Goal: Information Seeking & Learning: Learn about a topic

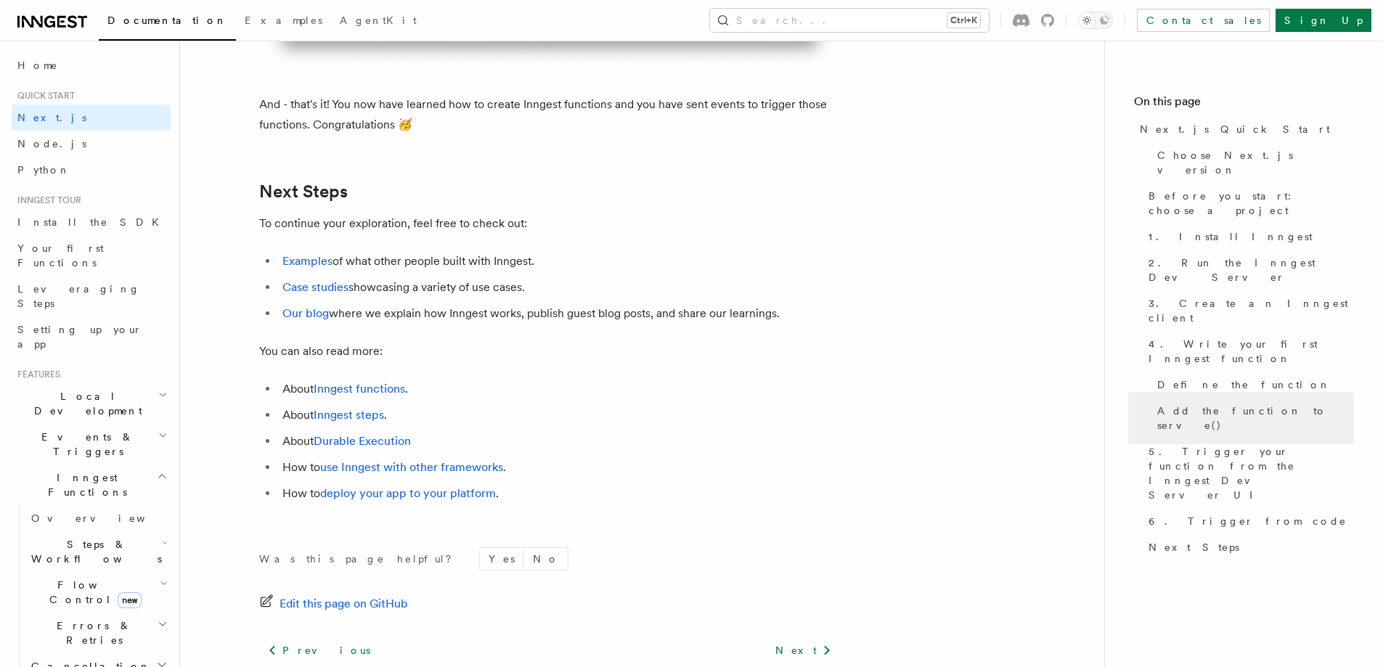
scroll to position [9293, 0]
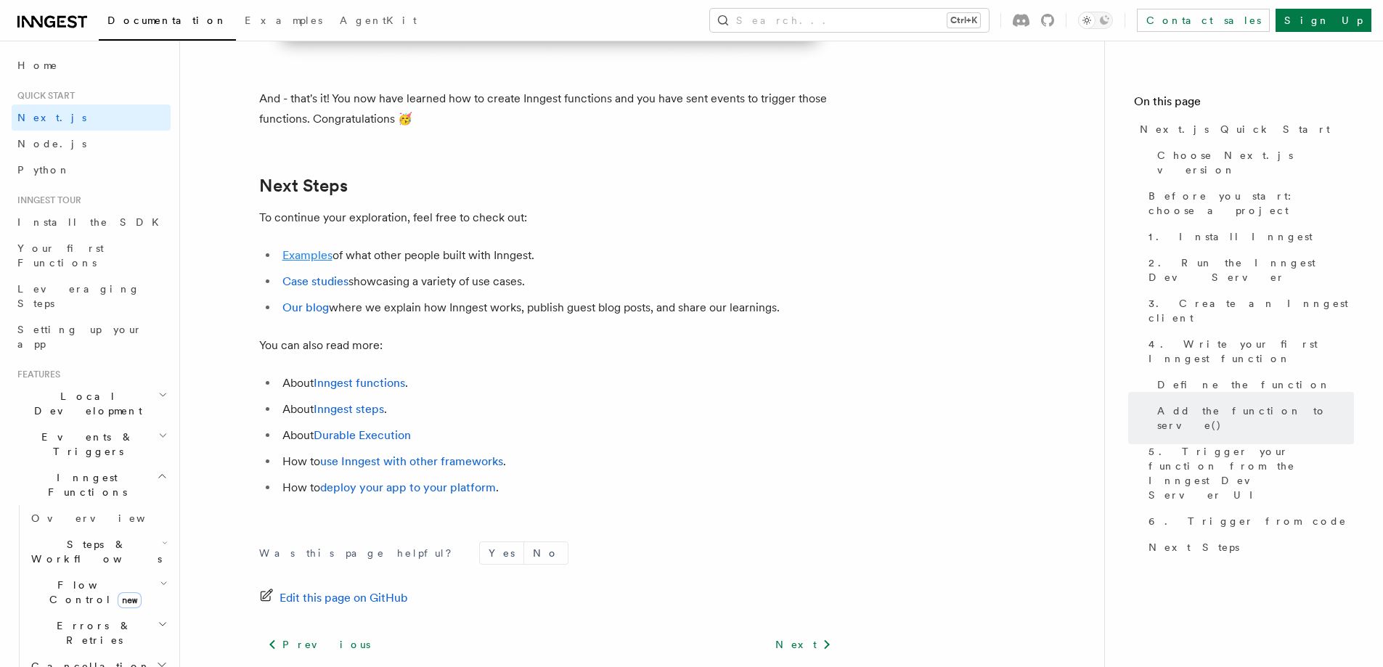
click at [293, 262] on link "Examples" at bounding box center [307, 255] width 50 height 14
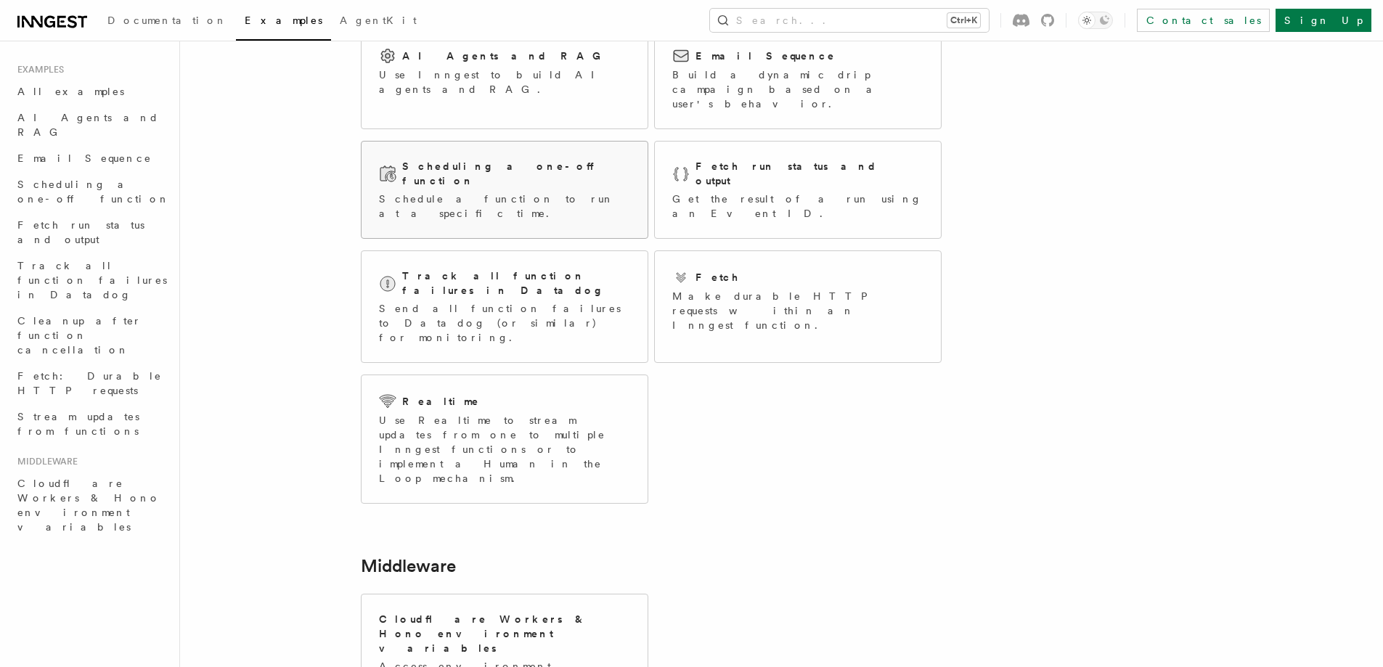
scroll to position [145, 0]
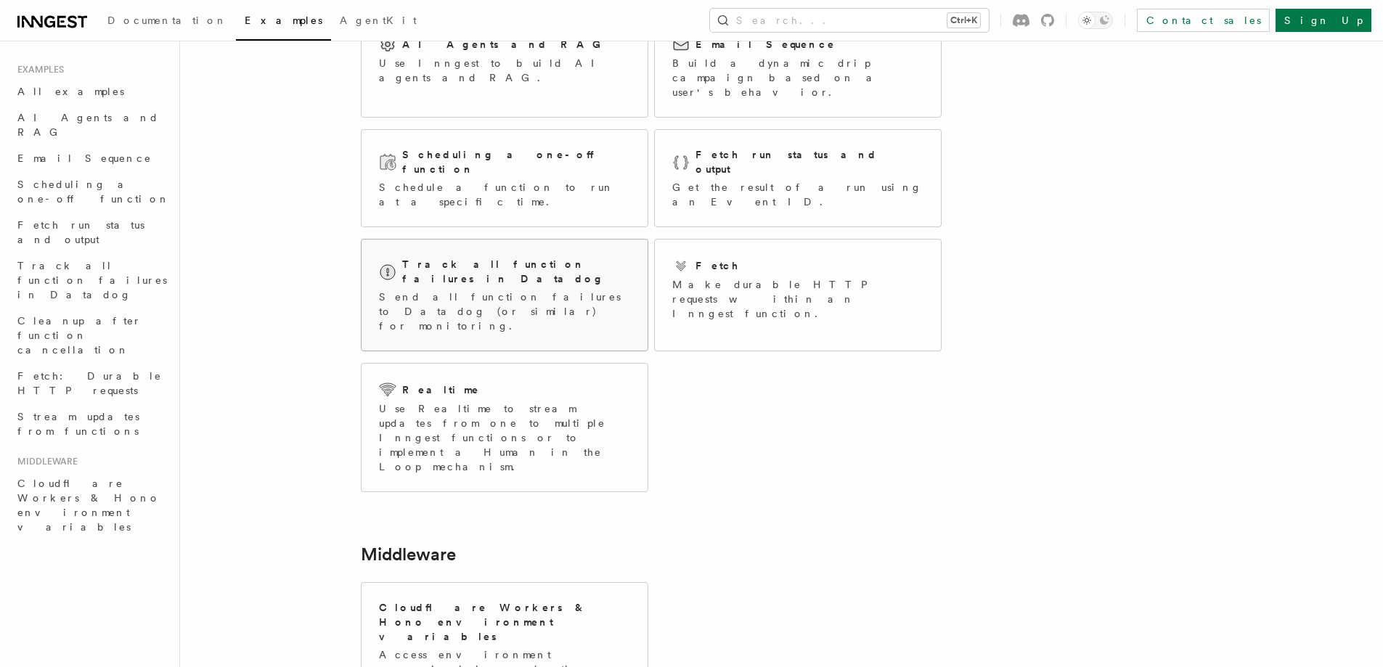
click at [388, 290] on p "Send all function failures to Datadog (or similar) for monitoring." at bounding box center [504, 312] width 251 height 44
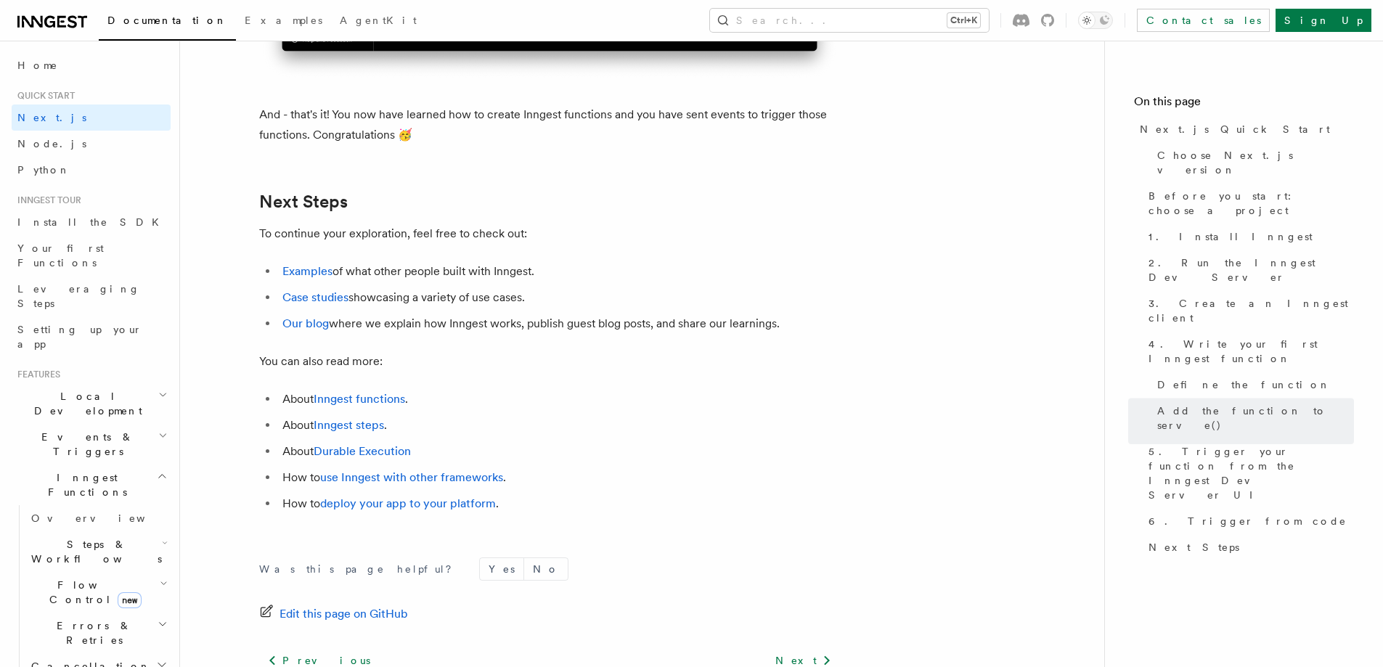
scroll to position [8954, 0]
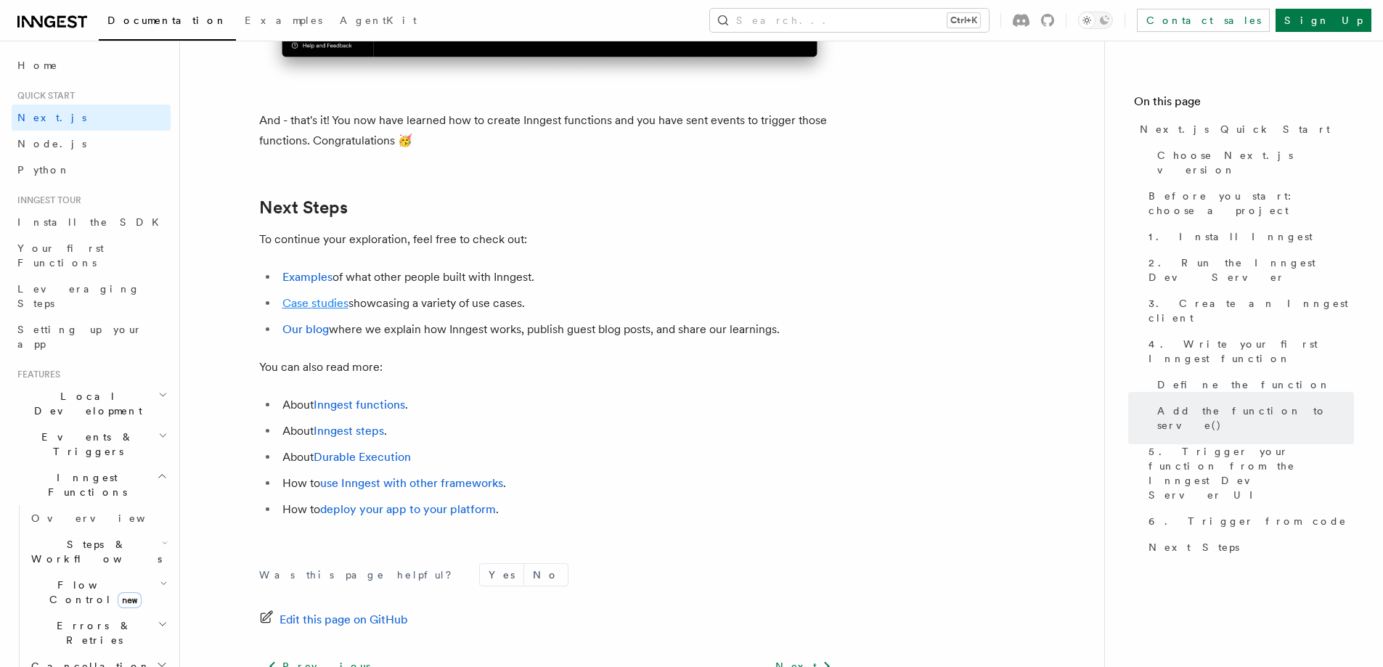
click at [332, 310] on link "Case studies" at bounding box center [315, 303] width 66 height 14
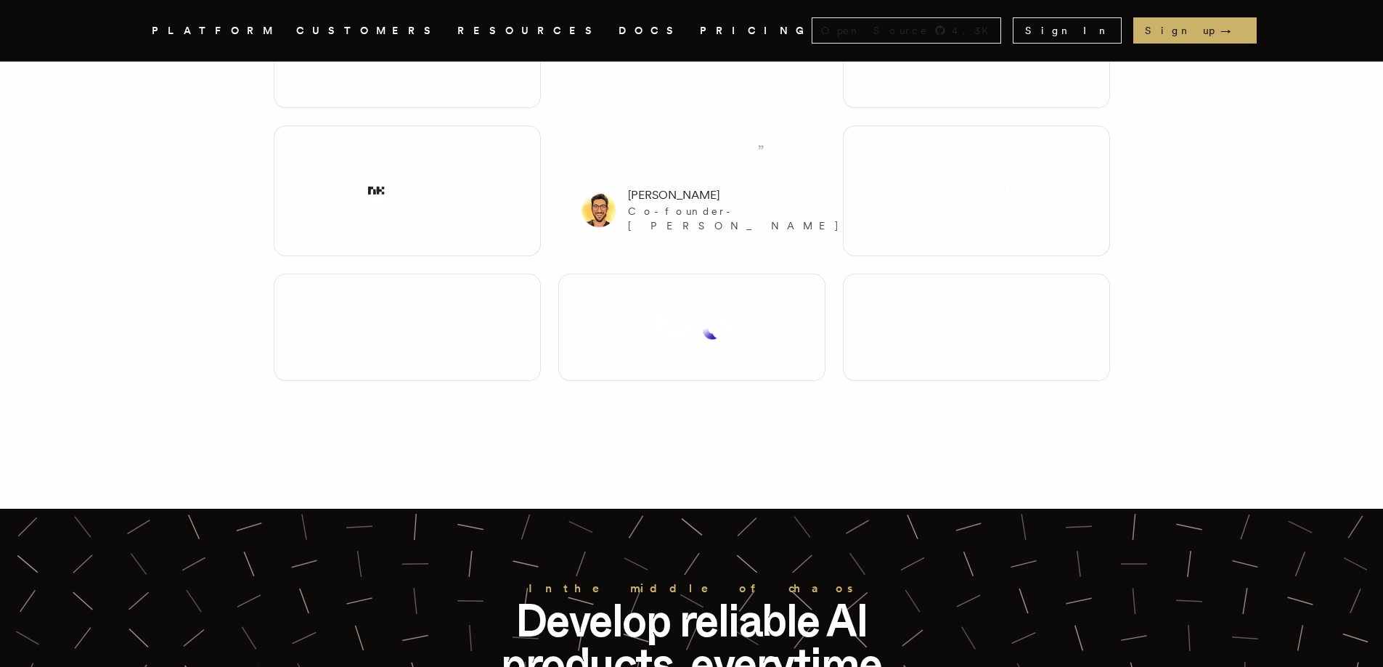
scroll to position [2904, 0]
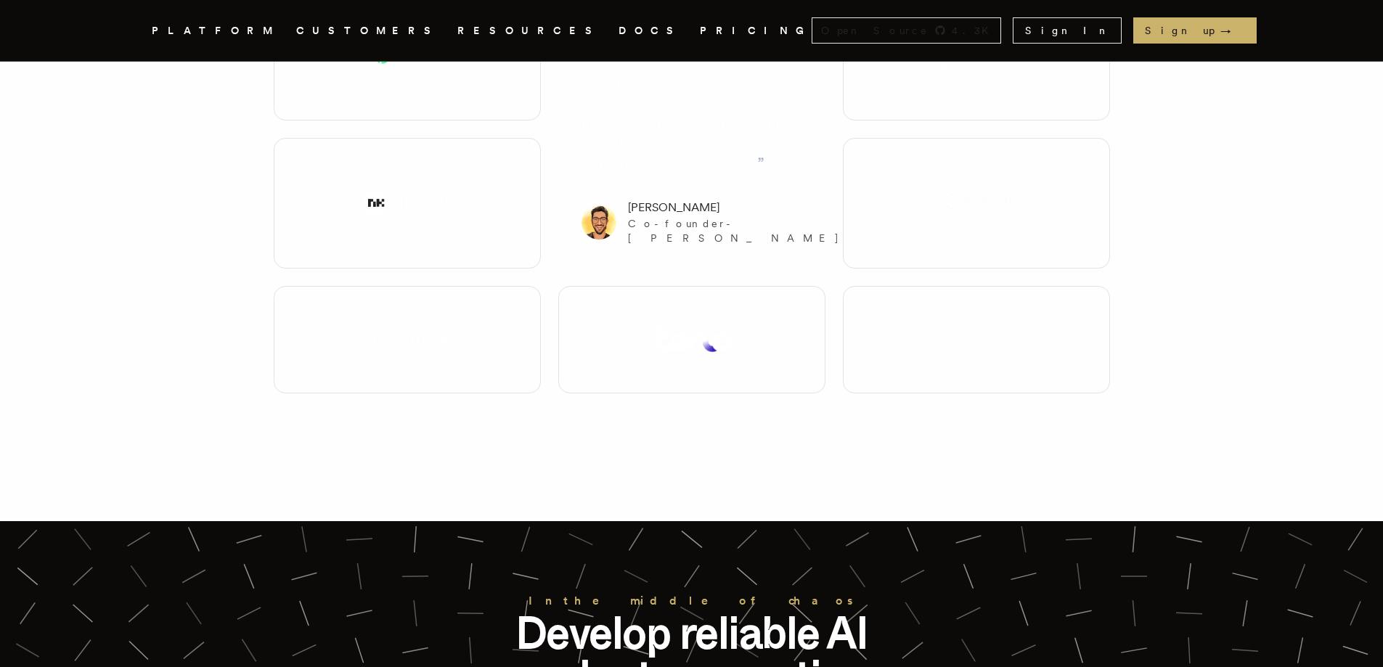
drag, startPoint x: 327, startPoint y: 258, endPoint x: 425, endPoint y: 312, distance: 112.1
click at [418, 307] on div at bounding box center [407, 339] width 267 height 107
drag, startPoint x: 515, startPoint y: 375, endPoint x: 302, endPoint y: 193, distance: 279.6
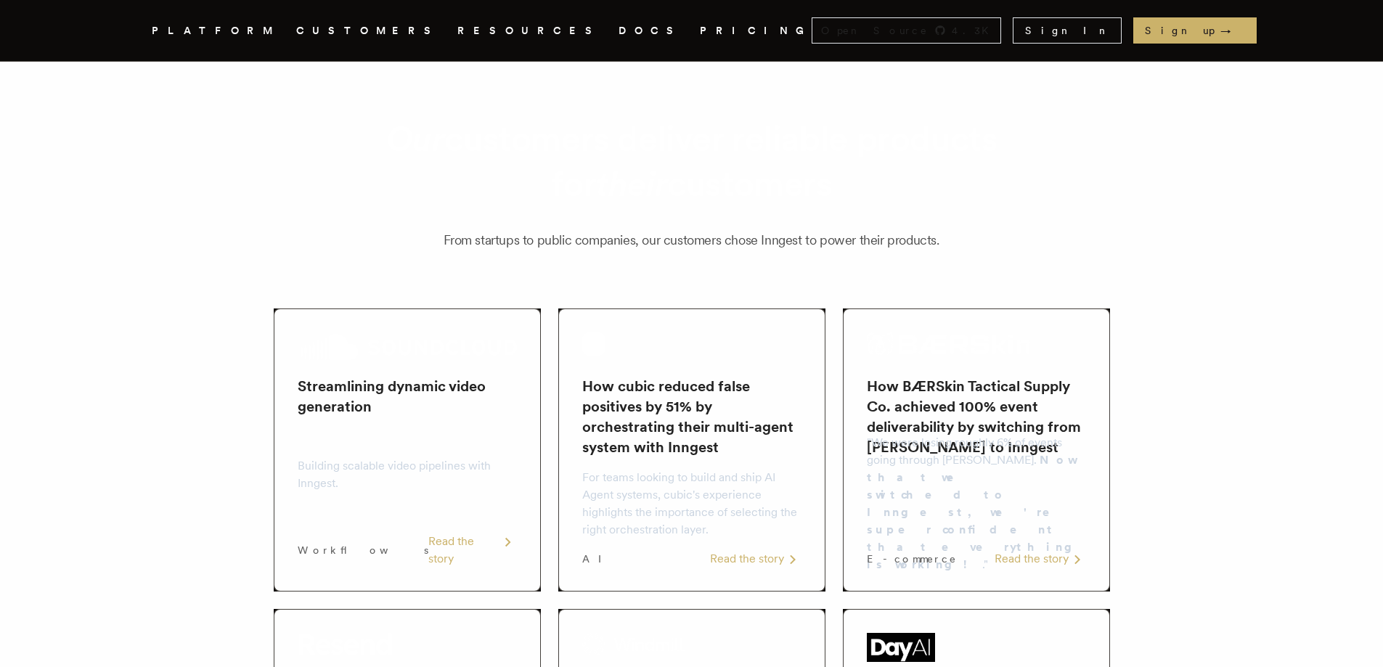
scroll to position [0, 0]
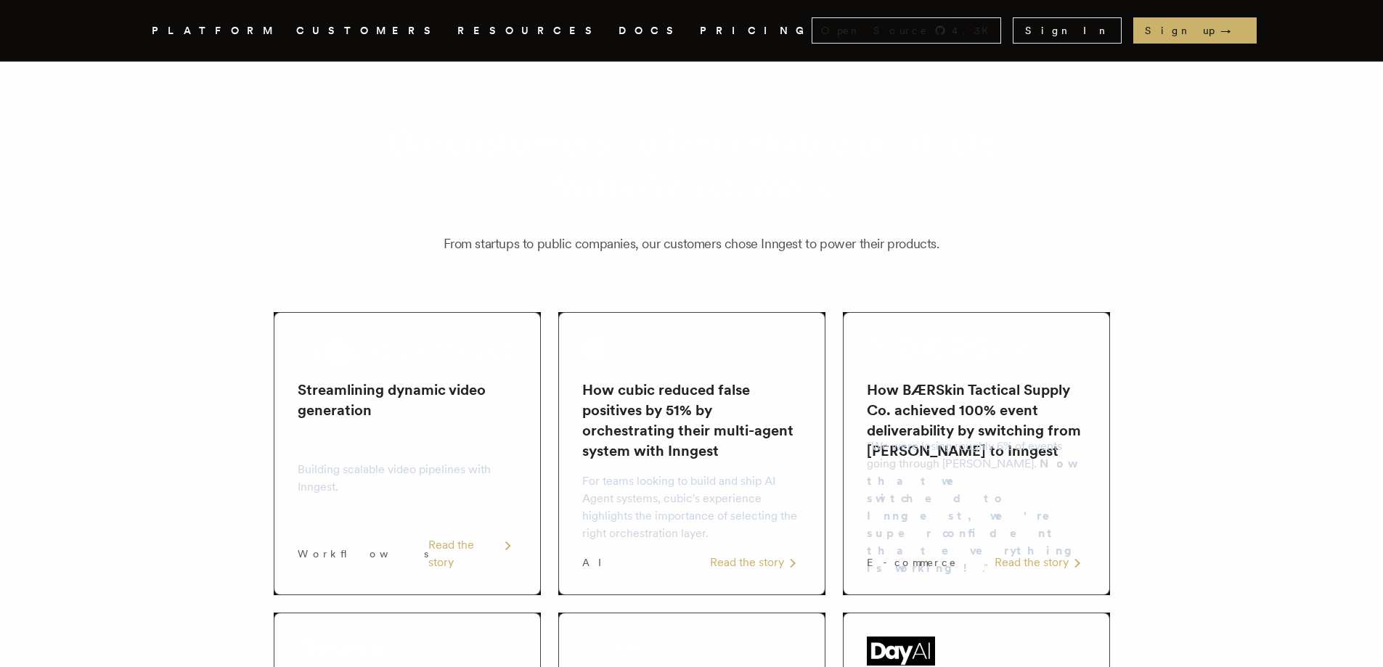
click at [619, 30] on link "DOCS" at bounding box center [651, 31] width 64 height 18
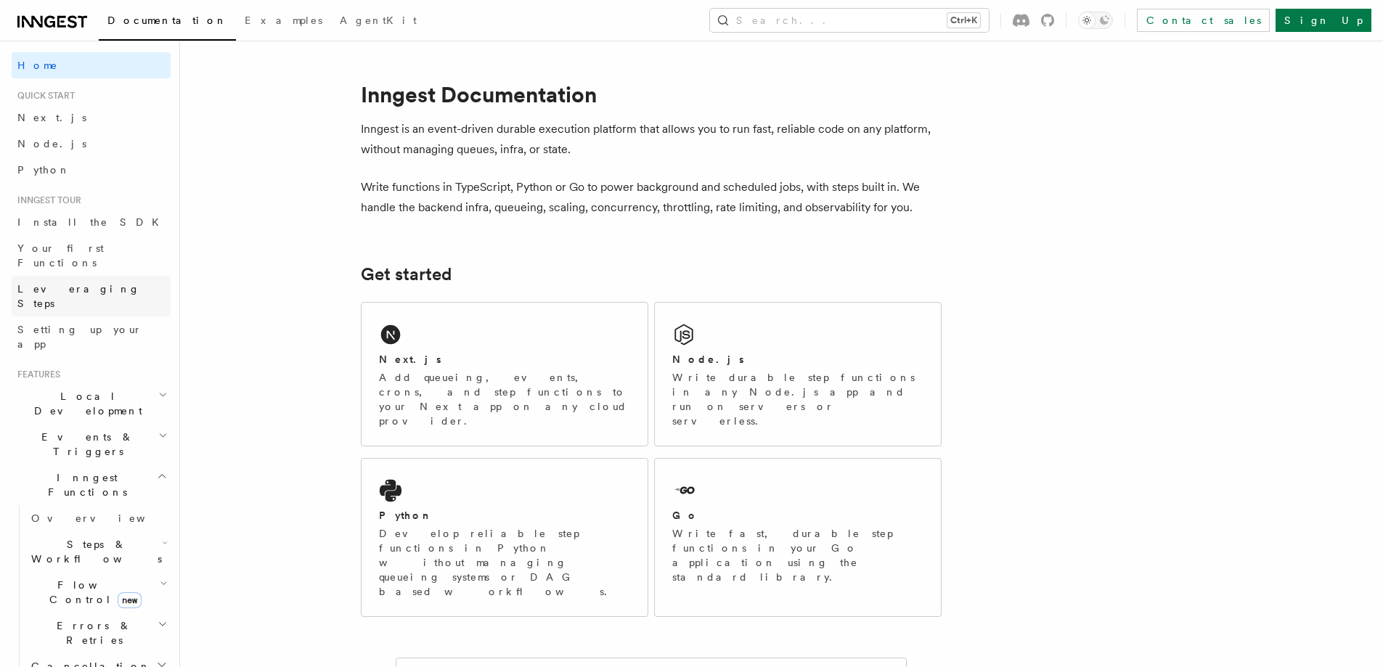
click at [92, 283] on span "Leveraging Steps" at bounding box center [78, 296] width 123 height 26
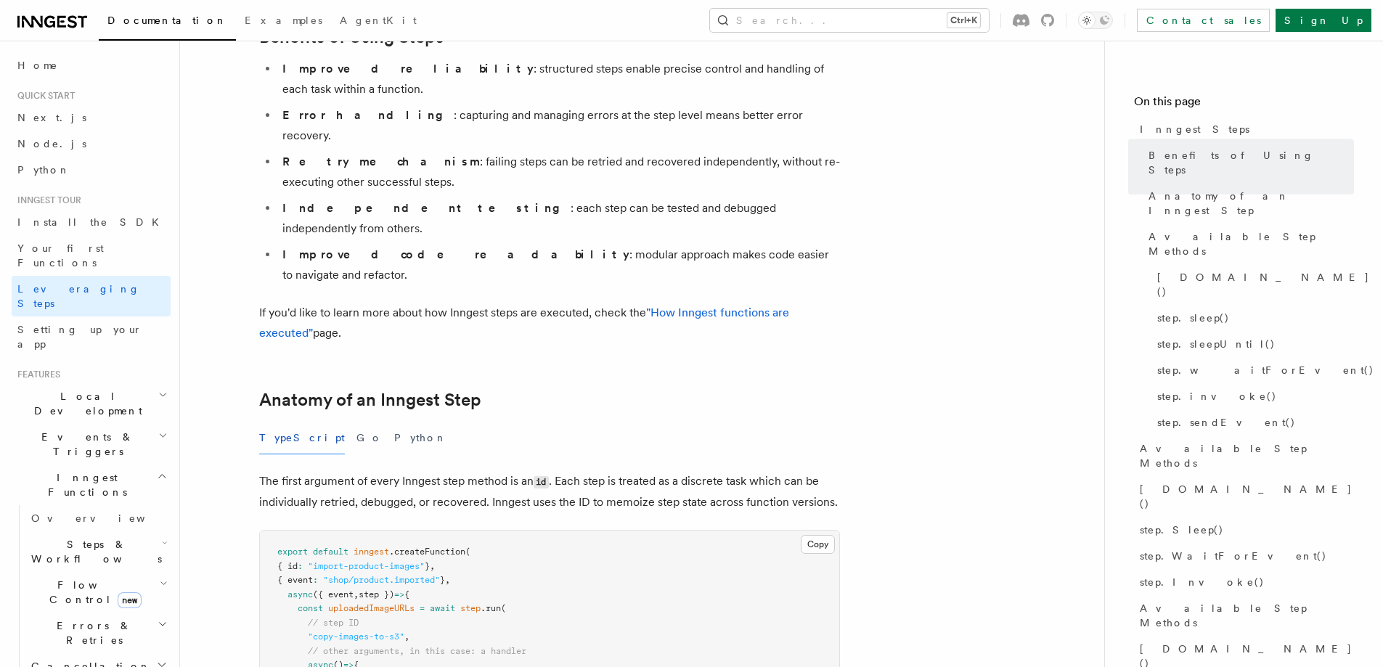
scroll to position [290, 0]
click at [78, 389] on span "Local Development" at bounding box center [85, 403] width 147 height 29
click at [82, 424] on link "Overview" at bounding box center [97, 437] width 145 height 26
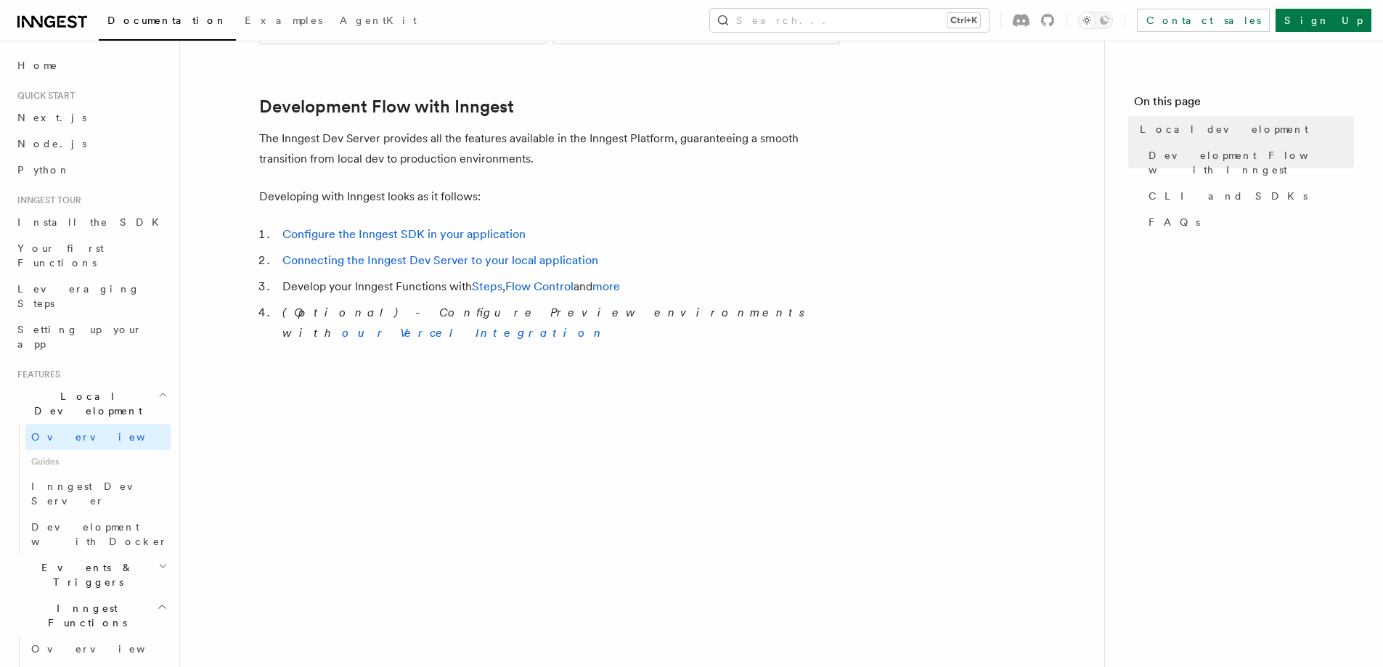
scroll to position [726, 0]
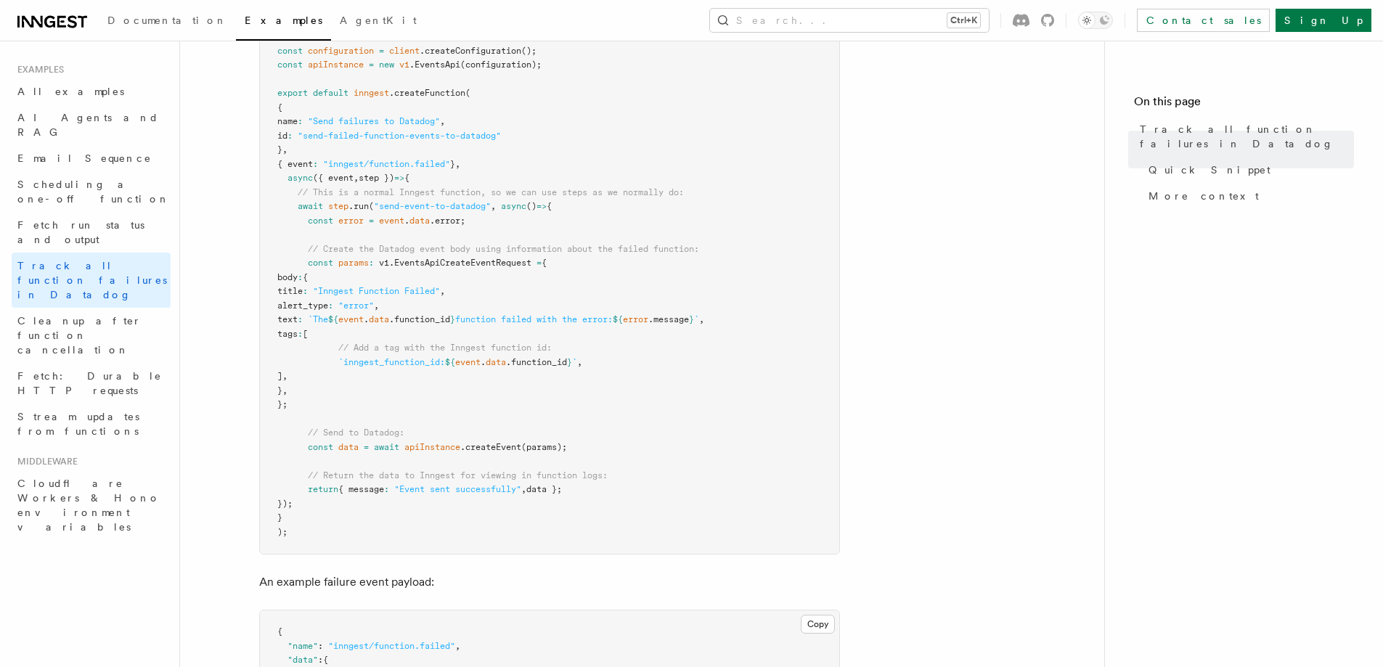
scroll to position [436, 0]
